Goal: Task Accomplishment & Management: Use online tool/utility

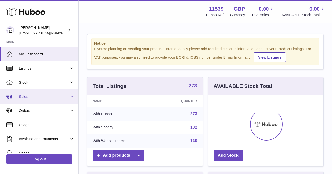
scroll to position [82, 115]
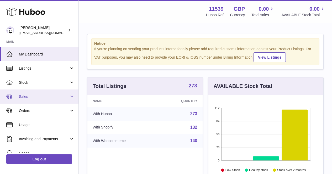
click at [41, 100] on link "Sales" at bounding box center [39, 97] width 78 height 14
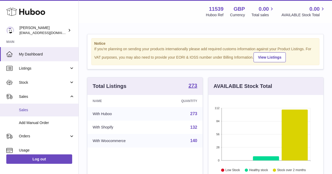
click at [42, 112] on span "Sales" at bounding box center [47, 110] width 56 height 5
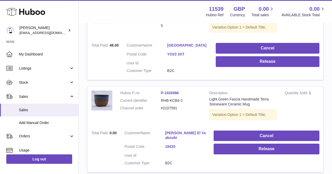
scroll to position [131, 0]
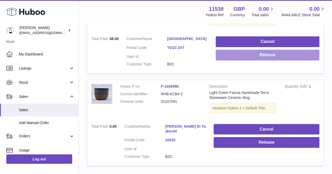
click at [238, 58] on button "Release" at bounding box center [267, 55] width 104 height 11
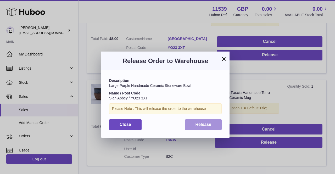
click at [193, 129] on button "Release" at bounding box center [203, 125] width 37 height 11
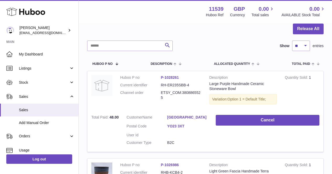
scroll to position [0, 0]
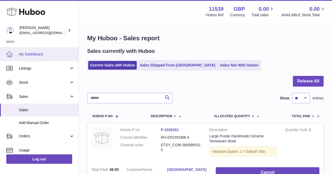
click at [50, 57] on link "My Dashboard" at bounding box center [39, 54] width 78 height 14
